Goal: Information Seeking & Learning: Learn about a topic

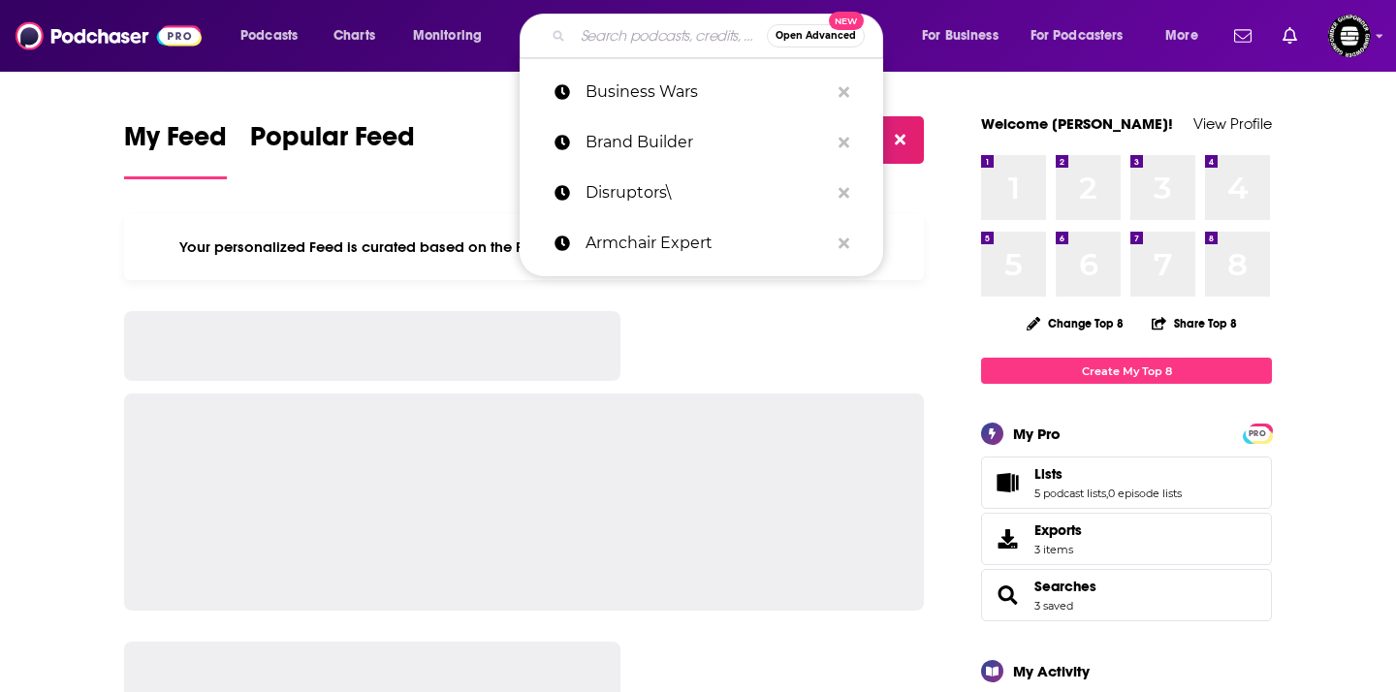
click at [628, 34] on input "Search podcasts, credits, & more..." at bounding box center [670, 35] width 194 height 31
paste input "The Game"
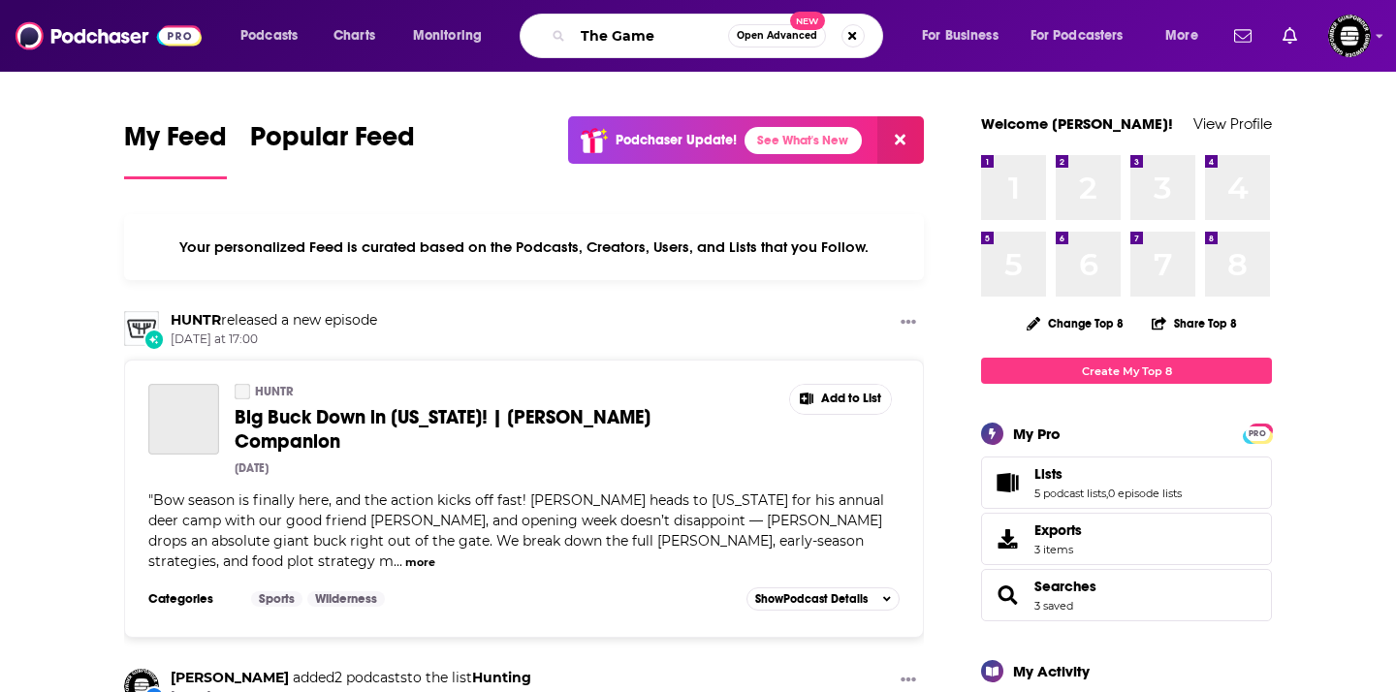
type input "The Game"
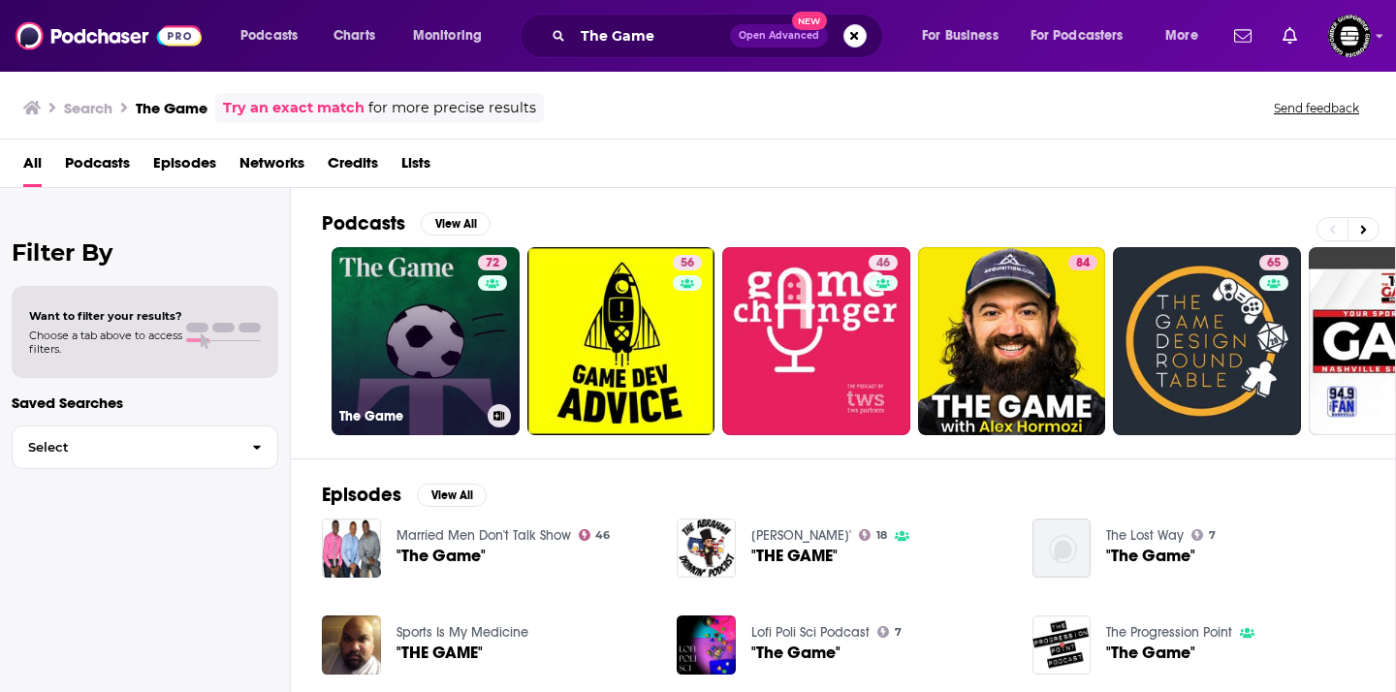
click at [442, 352] on link "72 The Game" at bounding box center [425, 341] width 188 height 188
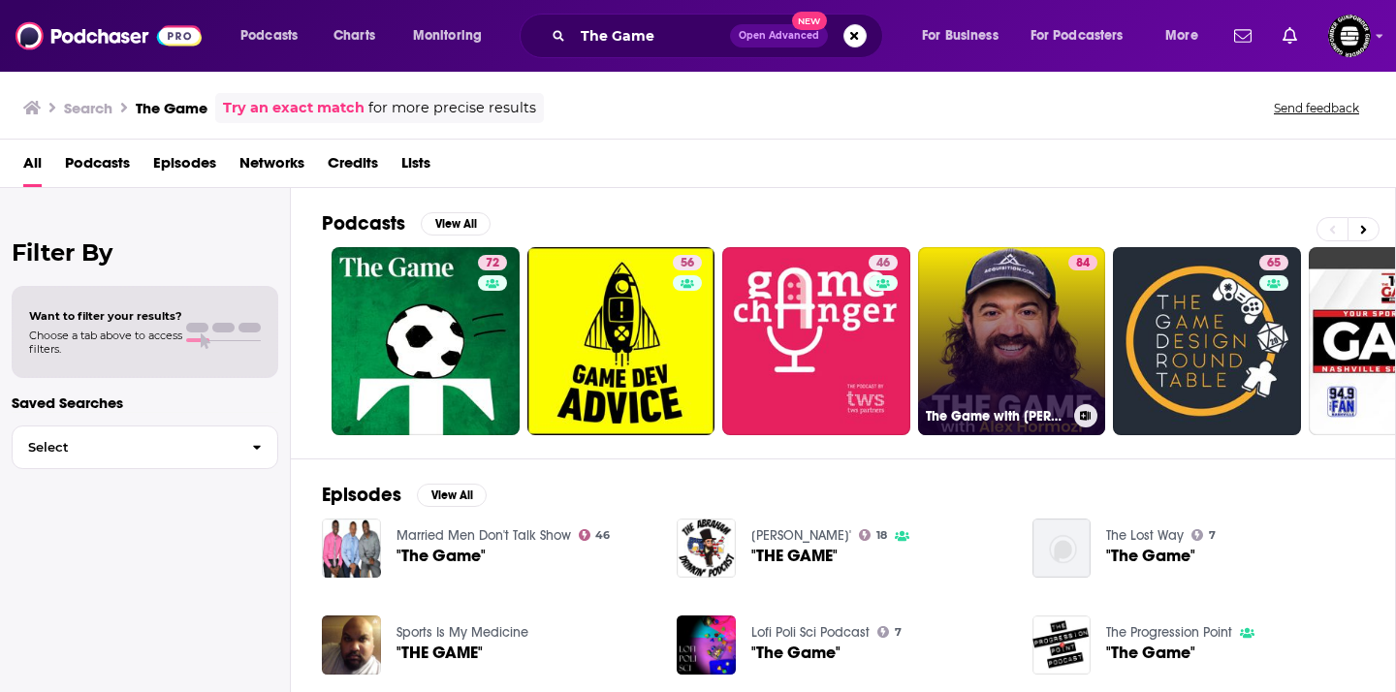
click at [1002, 282] on link "84 The Game with [PERSON_NAME]" at bounding box center [1012, 341] width 188 height 188
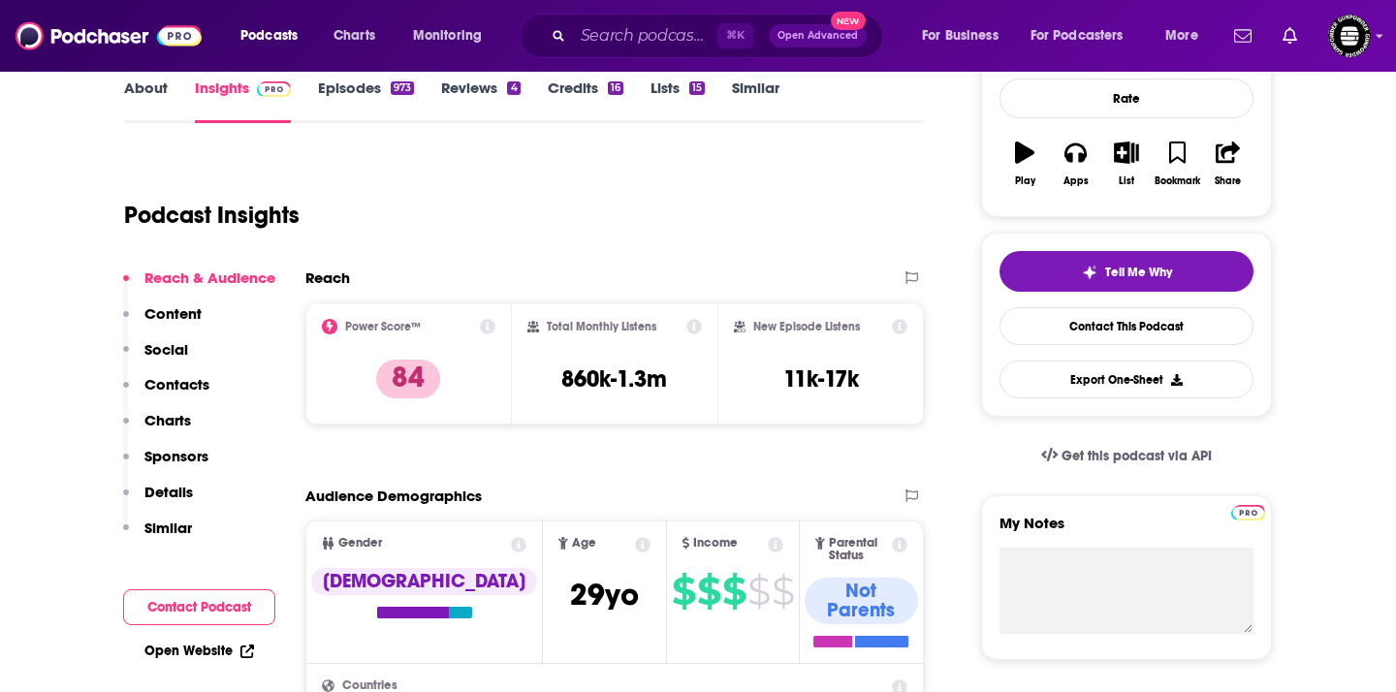
scroll to position [295, 0]
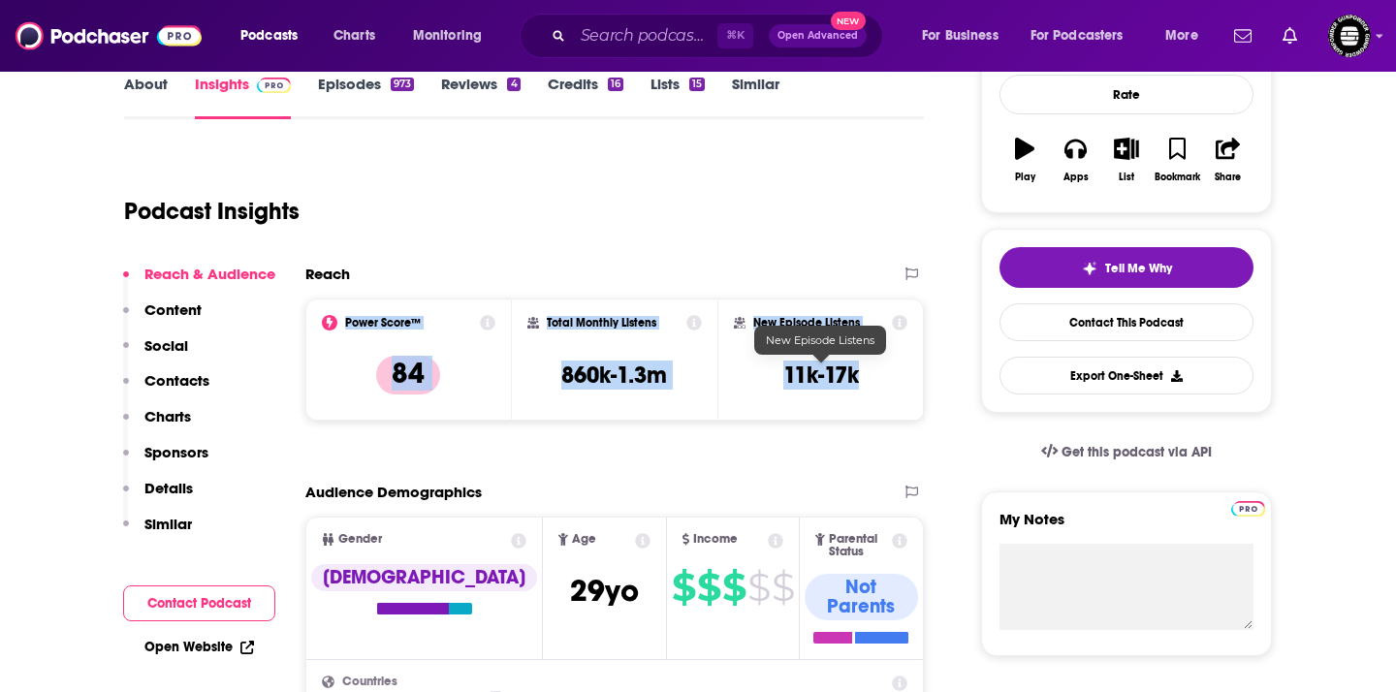
drag, startPoint x: 341, startPoint y: 324, endPoint x: 856, endPoint y: 382, distance: 517.9
click at [856, 382] on div "Power Score™ 84 Total Monthly Listens 860k-1.3m New Episode Listens 11k-17k" at bounding box center [614, 359] width 618 height 122
copy div "Power Score™ 84 Total Monthly Listens 860k-1.3m New Episode Listens 11k-17k"
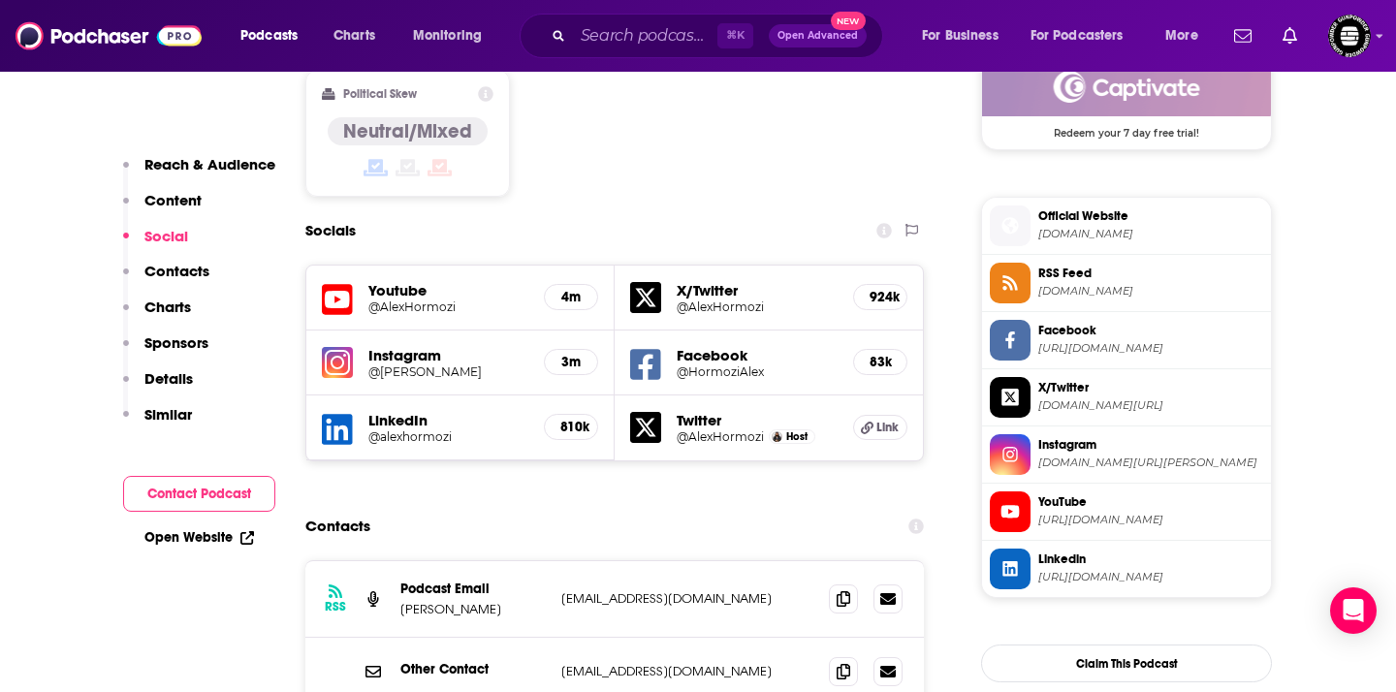
scroll to position [1700, 0]
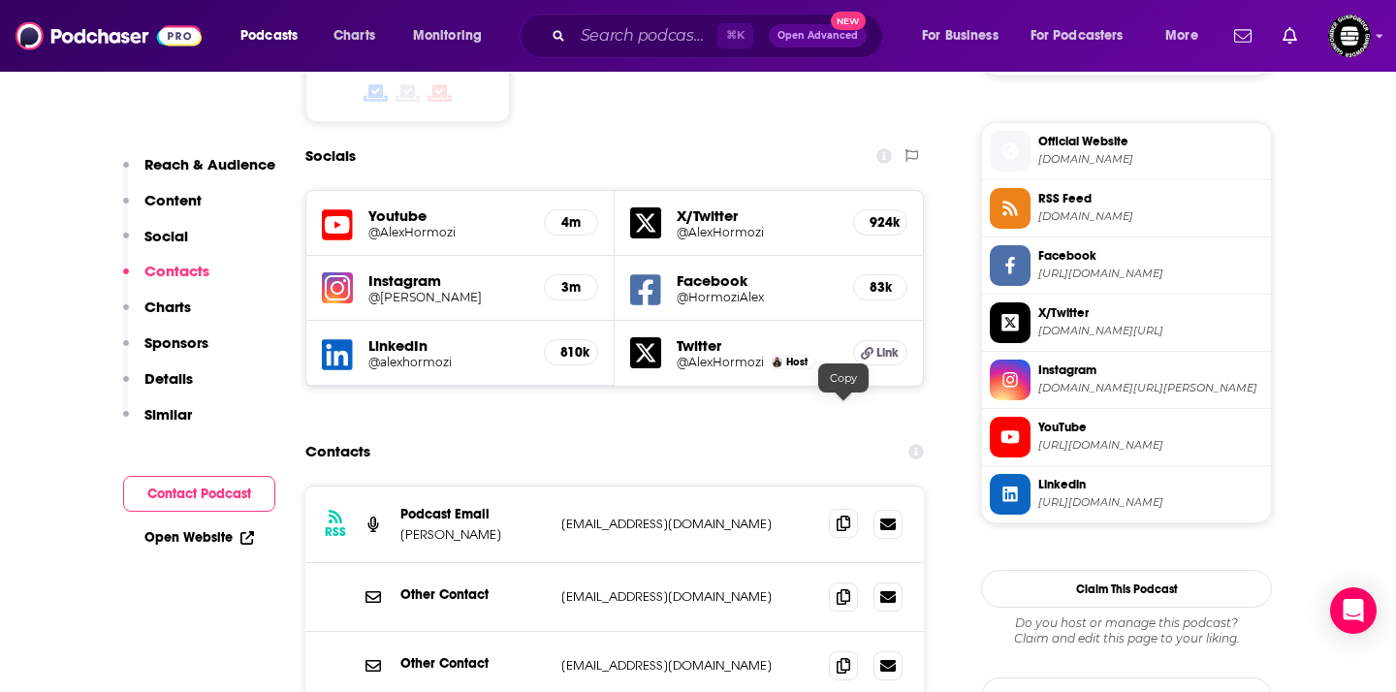
click at [833, 509] on span at bounding box center [843, 523] width 29 height 29
